Goal: Navigation & Orientation: Find specific page/section

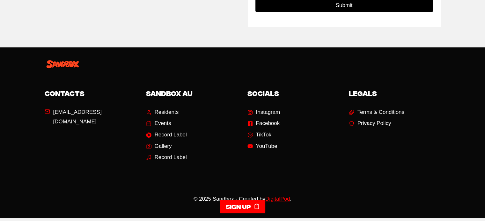
scroll to position [255, 0]
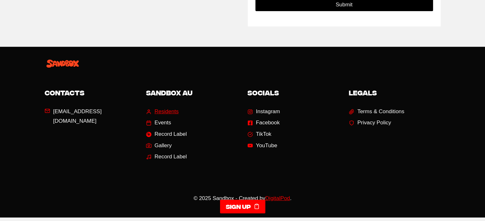
click at [162, 111] on span "Residents" at bounding box center [167, 112] width 24 height 10
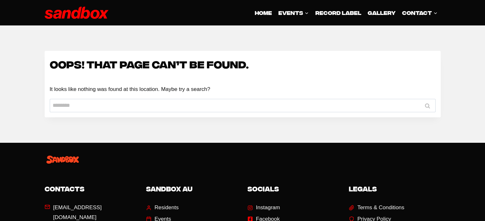
click at [66, 15] on img at bounding box center [77, 13] width 64 height 12
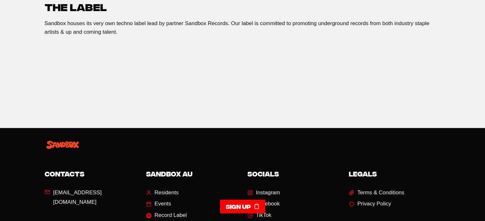
scroll to position [1020, 0]
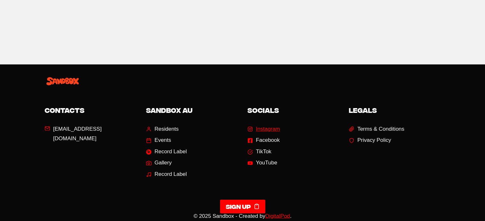
click at [258, 125] on span "Instagram" at bounding box center [268, 130] width 24 height 10
click at [255, 136] on link "Facebook" at bounding box center [263, 141] width 33 height 10
